Goal: Task Accomplishment & Management: Manage account settings

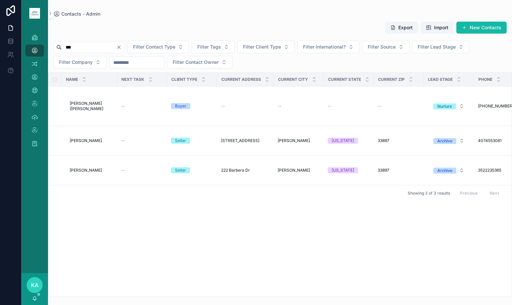
click at [31, 46] on div "Home Contacts - Admin Duplicates 275 Contacts Tasks Interactions Companies Tags…" at bounding box center [266, 152] width 490 height 305
type input "******"
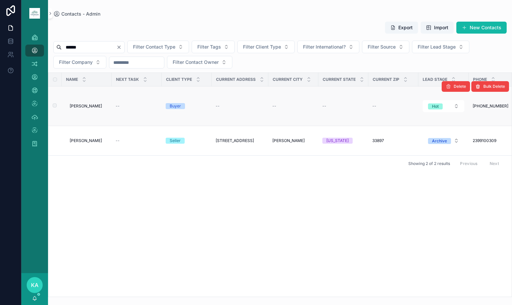
click at [81, 106] on span "[PERSON_NAME]" at bounding box center [86, 106] width 32 height 5
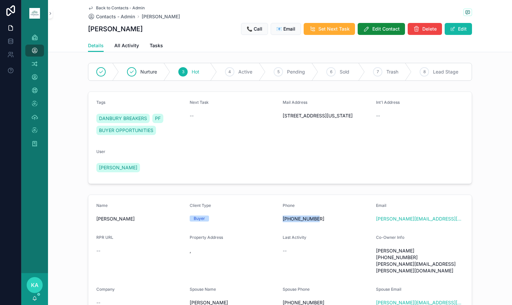
drag, startPoint x: 296, startPoint y: 217, endPoint x: 280, endPoint y: 218, distance: 16.0
click at [282, 218] on span "[PHONE_NUMBER]" at bounding box center [326, 219] width 88 height 7
copy span "[PHONE_NUMBER]"
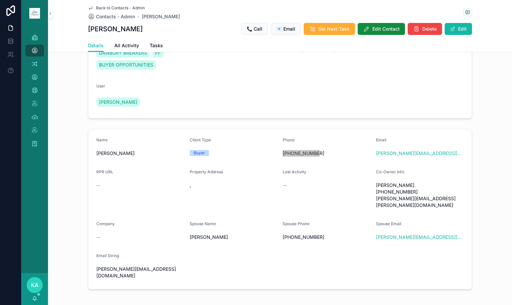
scroll to position [67, 0]
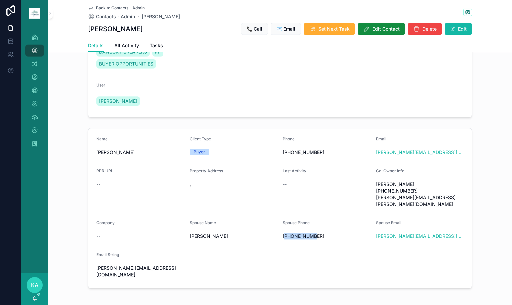
drag, startPoint x: 304, startPoint y: 231, endPoint x: 283, endPoint y: 230, distance: 20.7
click at [283, 233] on span "[PHONE_NUMBER]" at bounding box center [326, 236] width 88 height 7
click at [313, 234] on div "[PHONE_NUMBER]" at bounding box center [326, 236] width 88 height 11
copy span "[PHONE_NUMBER]"
drag, startPoint x: 313, startPoint y: 229, endPoint x: 280, endPoint y: 229, distance: 33.0
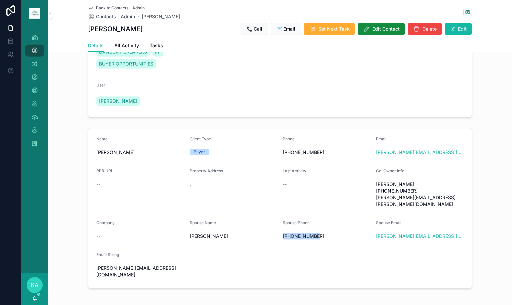
click at [282, 233] on span "[PHONE_NUMBER]" at bounding box center [326, 236] width 88 height 7
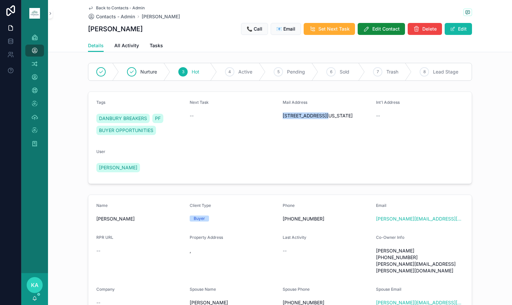
copy span "[STREET_ADDRESS]"
drag, startPoint x: 281, startPoint y: 116, endPoint x: 324, endPoint y: 117, distance: 42.6
click at [324, 117] on span "[STREET_ADDRESS][US_STATE]" at bounding box center [326, 116] width 88 height 7
copy span "[GEOGRAPHIC_DATA], [US_STATE] 32707"
drag, startPoint x: 278, startPoint y: 125, endPoint x: 341, endPoint y: 125, distance: 62.9
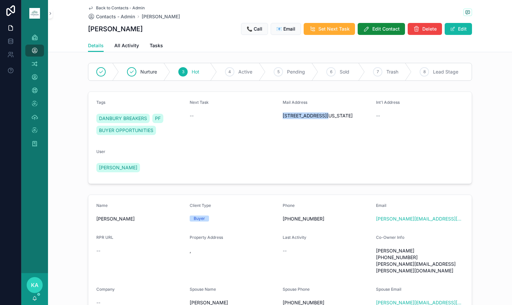
click at [341, 125] on form "Tags DANBURY BREAKERS PF BUYER OPPORTUNITIES Next Task -- Mail Address [STREET_…" at bounding box center [279, 138] width 383 height 92
click at [297, 71] on span "Pending" at bounding box center [296, 72] width 18 height 7
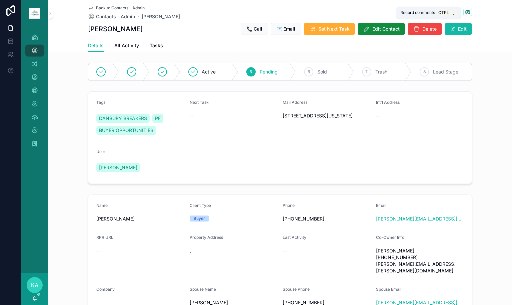
click at [465, 11] on icon "scrollable content" at bounding box center [467, 12] width 5 height 5
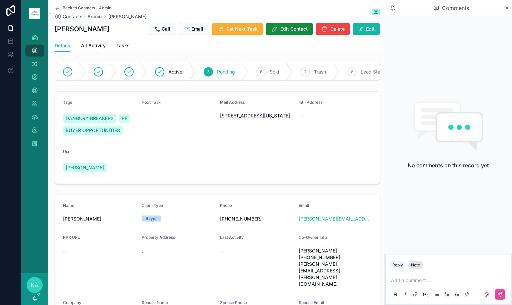
drag, startPoint x: 417, startPoint y: 263, endPoint x: 417, endPoint y: 267, distance: 4.1
click at [417, 263] on div "Note" at bounding box center [415, 265] width 9 height 5
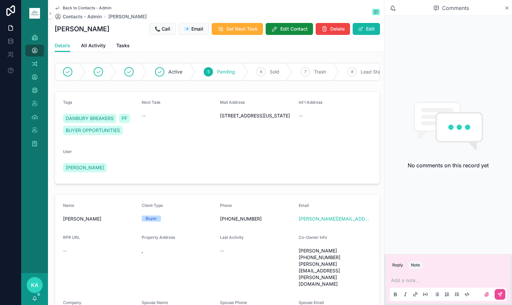
click at [414, 283] on p "scrollable content" at bounding box center [449, 280] width 117 height 7
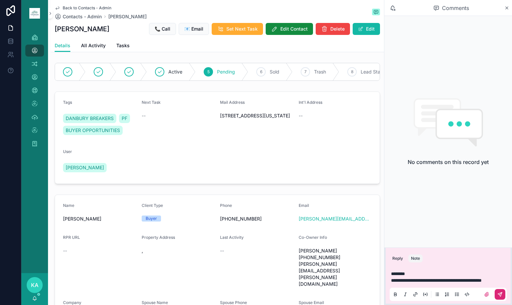
click at [501, 298] on button "scrollable content" at bounding box center [499, 294] width 11 height 11
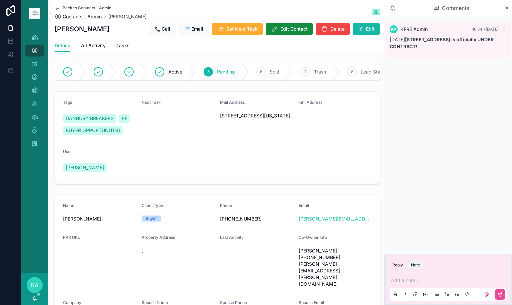
click at [74, 15] on span "Contacts - Admin" at bounding box center [82, 16] width 39 height 7
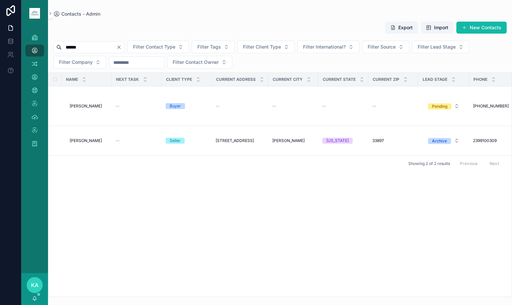
drag, startPoint x: 136, startPoint y: 47, endPoint x: 129, endPoint y: 48, distance: 7.0
click at [122, 47] on icon "Clear" at bounding box center [118, 47] width 5 height 5
click at [116, 48] on input "scrollable content" at bounding box center [89, 47] width 55 height 9
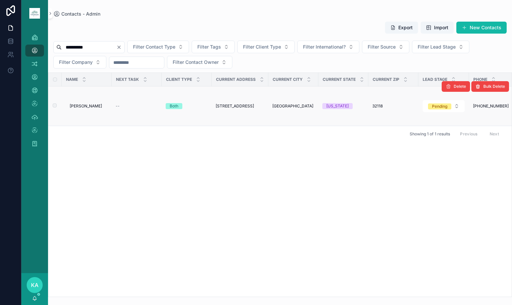
type input "**********"
click at [78, 108] on span "[PERSON_NAME]" at bounding box center [86, 106] width 32 height 5
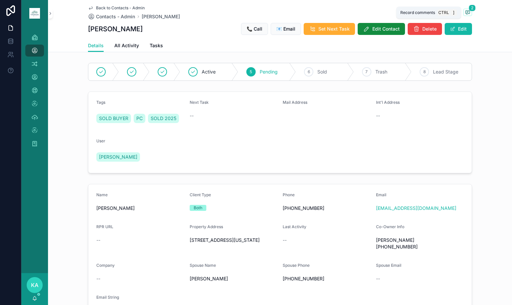
click at [467, 13] on icon "scrollable content" at bounding box center [467, 12] width 5 height 5
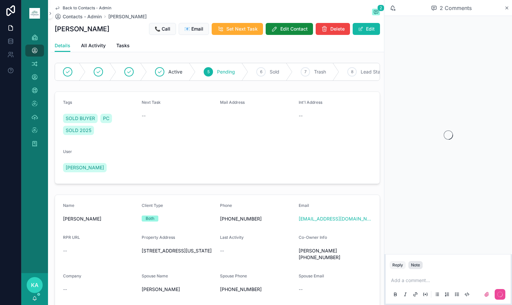
click at [415, 264] on div "Note" at bounding box center [415, 265] width 9 height 5
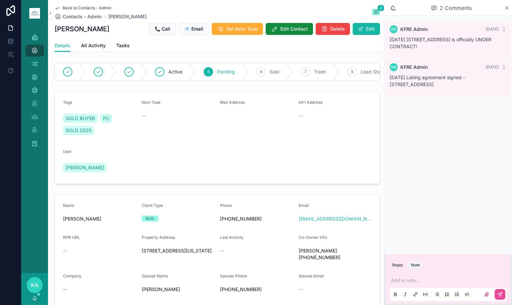
click at [435, 280] on p "scrollable content" at bounding box center [449, 280] width 117 height 7
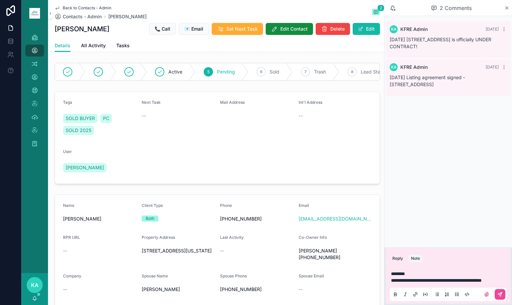
click at [414, 255] on button "Note" at bounding box center [415, 259] width 14 height 8
click at [503, 294] on button "scrollable content" at bounding box center [499, 294] width 11 height 11
